Goal: Transaction & Acquisition: Purchase product/service

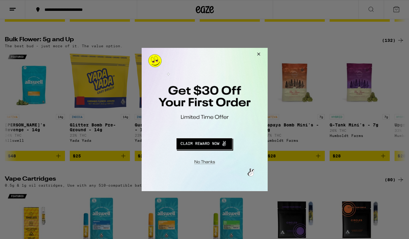
scroll to position [0, 5645]
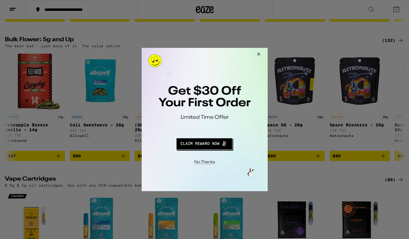
click at [198, 146] on button "Redirect to URL" at bounding box center [203, 142] width 105 height 14
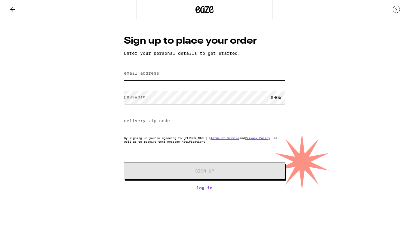
type input "skwetzel2@att.net"
click at [185, 78] on input "skwetzel2@att.net" at bounding box center [204, 74] width 161 height 14
click at [96, 93] on div "Sign up to place your order Enter your personal details to get started. email a…" at bounding box center [204, 104] width 409 height 171
click at [275, 96] on div "SHOW" at bounding box center [276, 97] width 18 height 14
click at [207, 190] on link "Log In" at bounding box center [204, 187] width 161 height 5
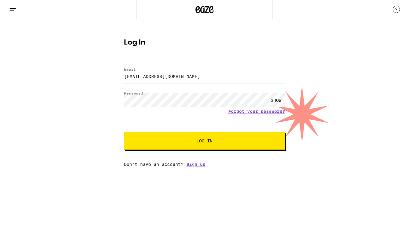
click at [208, 143] on span "Log In" at bounding box center [204, 140] width 16 height 4
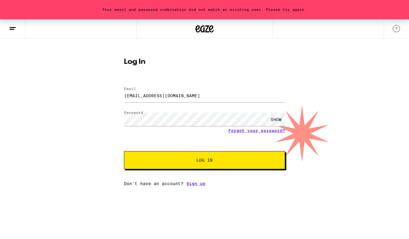
click at [85, 66] on div "Your email and password combination did not match an existing user. Please try …" at bounding box center [204, 102] width 409 height 166
drag, startPoint x: 181, startPoint y: 96, endPoint x: 68, endPoint y: 86, distance: 114.3
click at [68, 86] on div "Your email and password combination did not match an existing user. Please try …" at bounding box center [204, 102] width 409 height 166
click at [209, 156] on button "Log In" at bounding box center [204, 160] width 161 height 18
click at [201, 100] on input "steve.wetzel@cohu.com" at bounding box center [204, 96] width 161 height 14
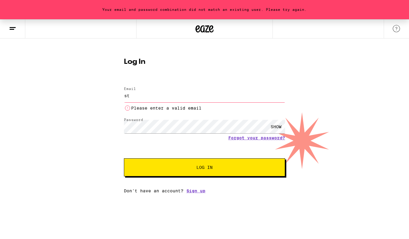
type input "s"
